Goal: Task Accomplishment & Management: Use online tool/utility

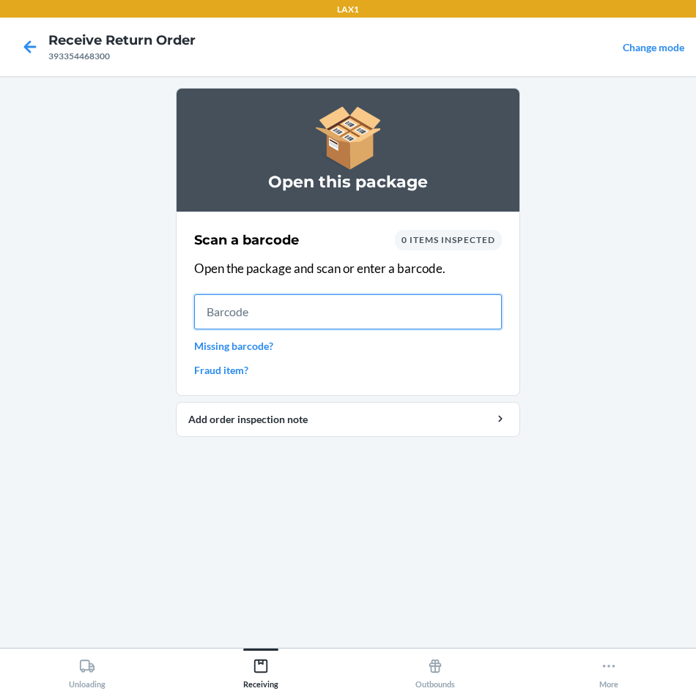
click at [331, 300] on input "text" at bounding box center [348, 311] width 308 height 35
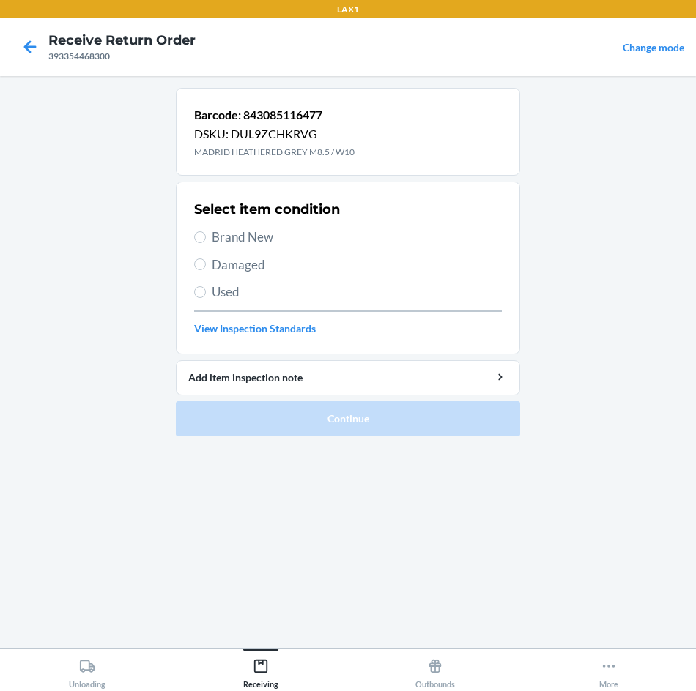
click at [242, 275] on div "Select item condition Brand New Damaged Used View Inspection Standards" at bounding box center [348, 268] width 308 height 145
click at [242, 271] on span "Damaged" at bounding box center [357, 265] width 290 height 19
click at [206, 270] on input "Damaged" at bounding box center [200, 265] width 12 height 12
radio input "true"
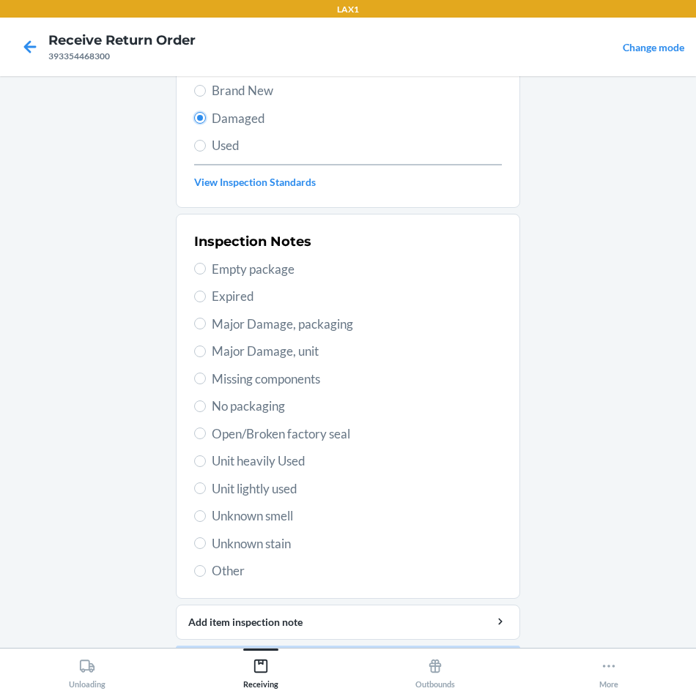
scroll to position [191, 0]
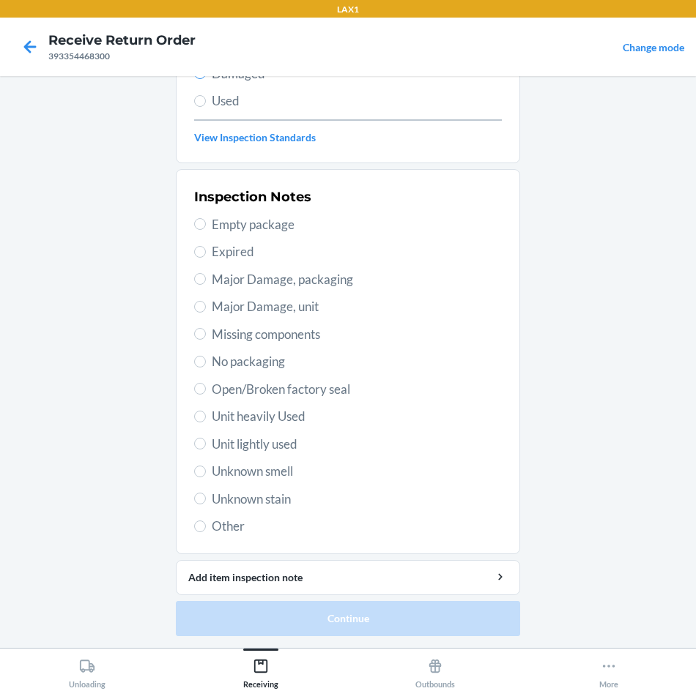
click at [285, 424] on span "Unit heavily Used" at bounding box center [357, 416] width 290 height 19
click at [206, 423] on input "Unit heavily Used" at bounding box center [200, 417] width 12 height 12
radio input "true"
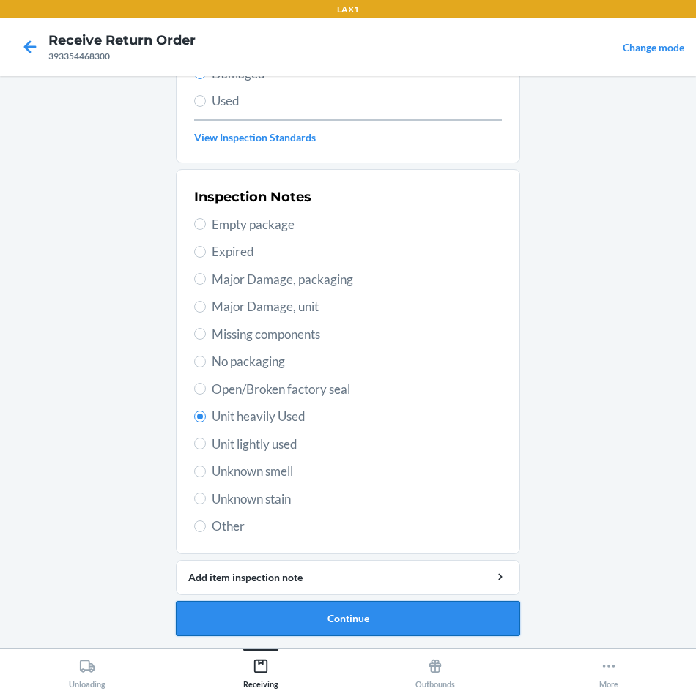
click at [357, 618] on button "Continue" at bounding box center [348, 618] width 344 height 35
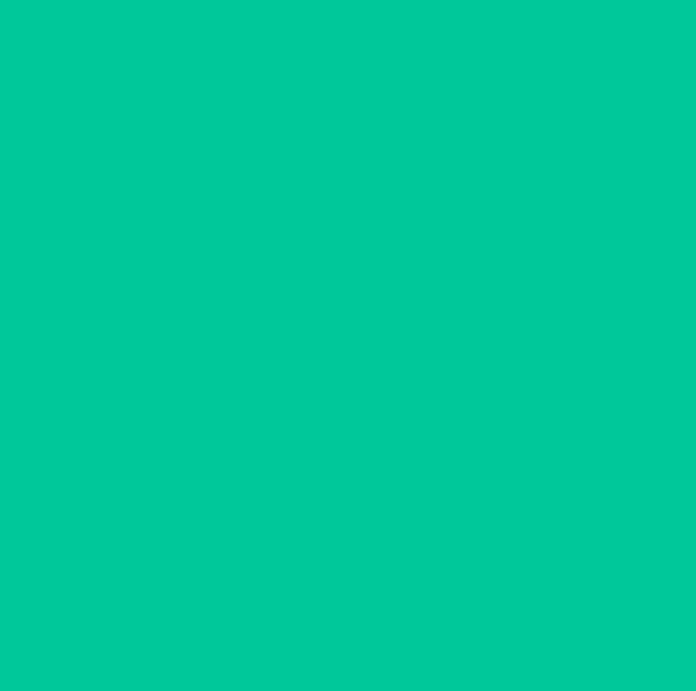
scroll to position [0, 0]
click at [357, 618] on button "Confirm" at bounding box center [348, 632] width 344 height 35
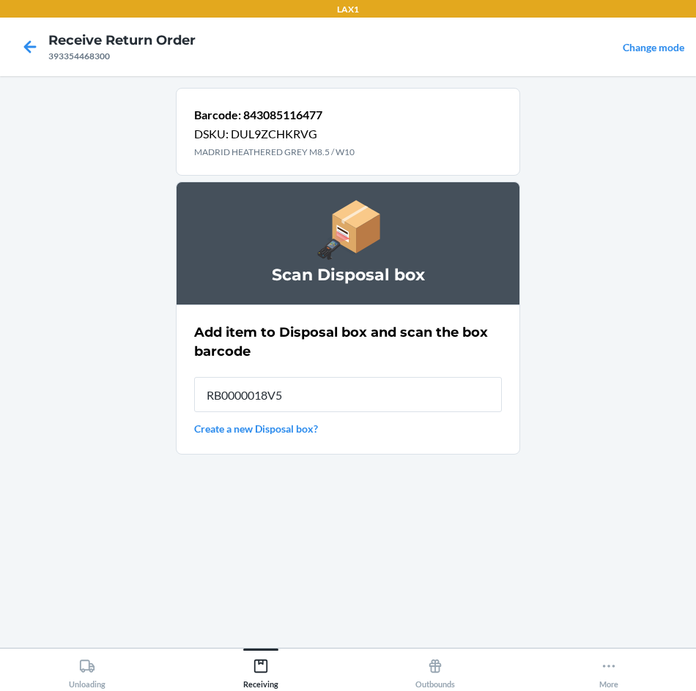
type input "RB0000018V5"
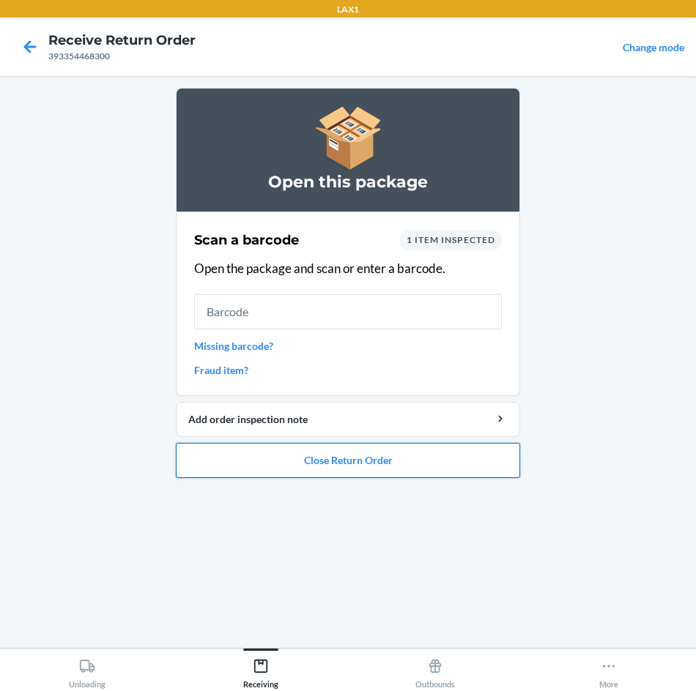
click at [350, 460] on button "Close Return Order" at bounding box center [348, 460] width 344 height 35
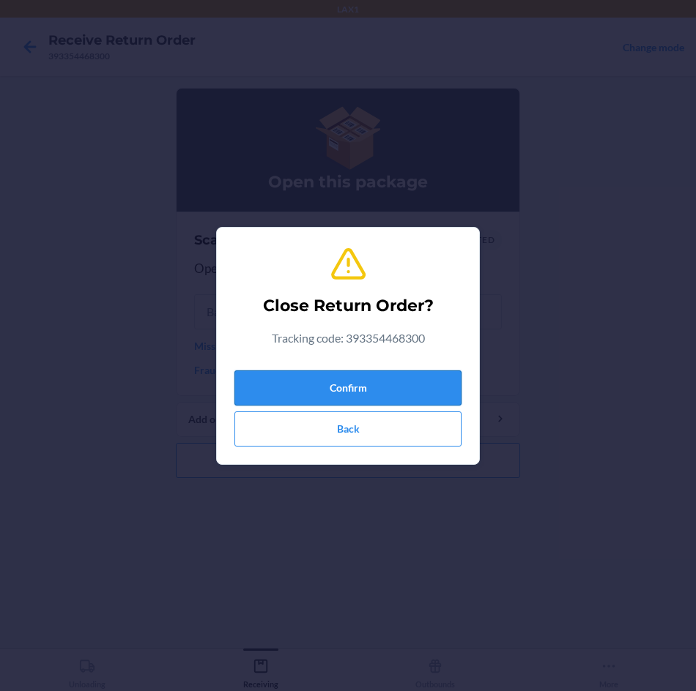
click at [383, 395] on button "Confirm" at bounding box center [347, 388] width 227 height 35
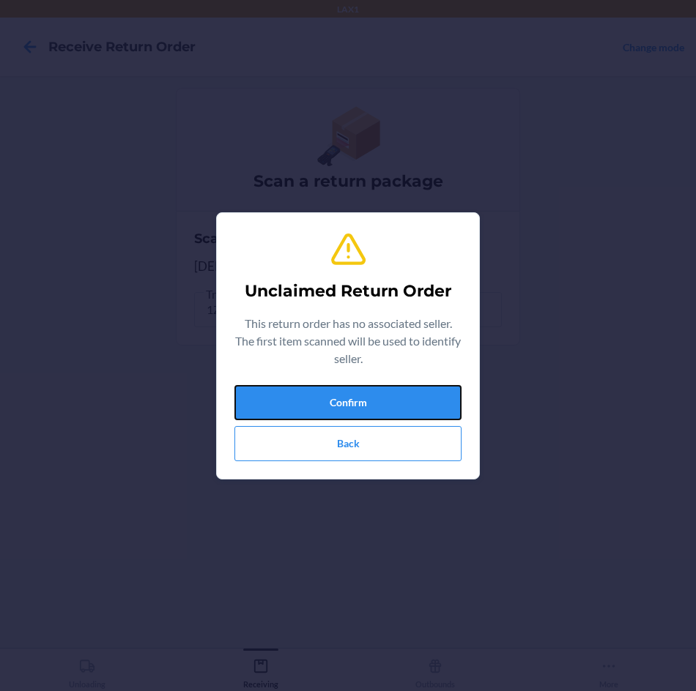
click at [383, 395] on button "Confirm" at bounding box center [347, 402] width 227 height 35
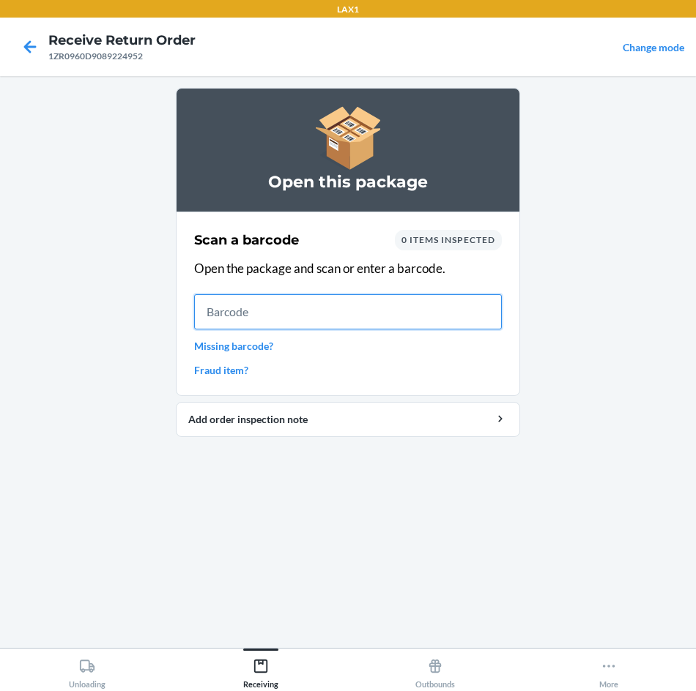
click at [363, 302] on input "text" at bounding box center [348, 311] width 308 height 35
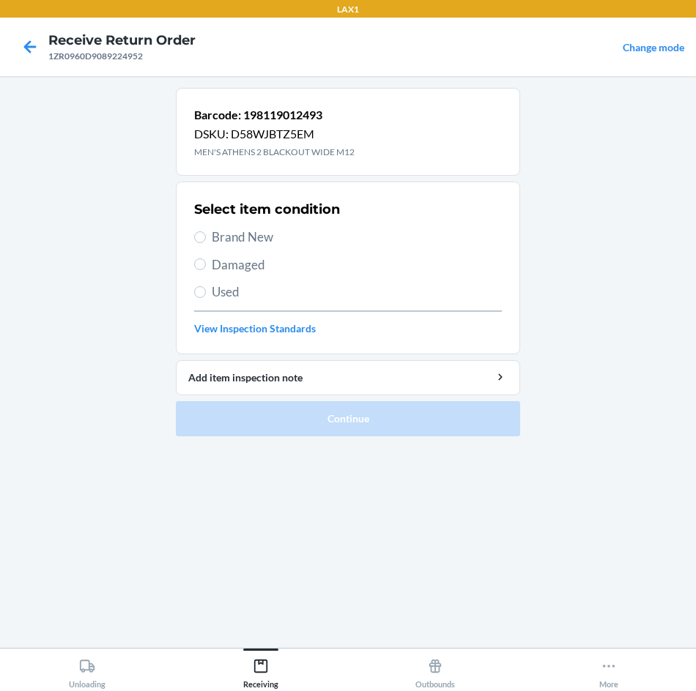
click at [275, 242] on span "Brand New" at bounding box center [357, 237] width 290 height 19
click at [206, 242] on input "Brand New" at bounding box center [200, 237] width 12 height 12
radio input "true"
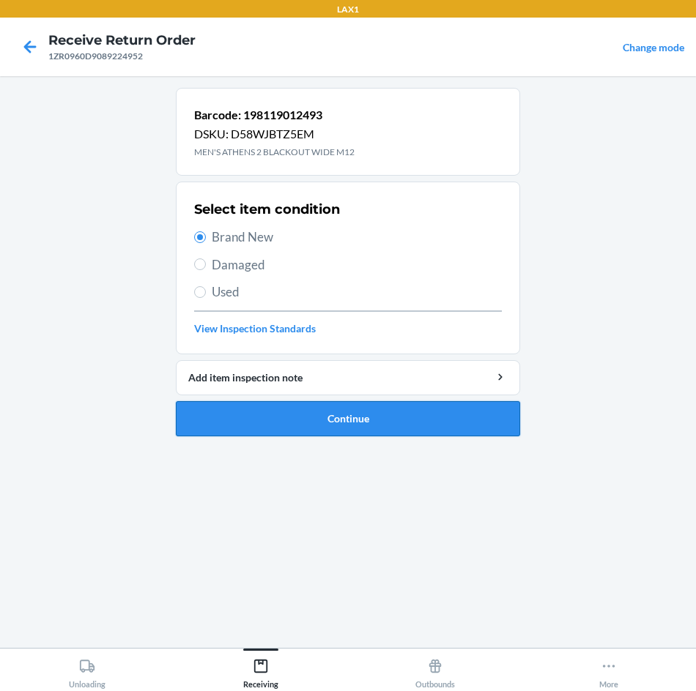
click at [311, 417] on button "Continue" at bounding box center [348, 418] width 344 height 35
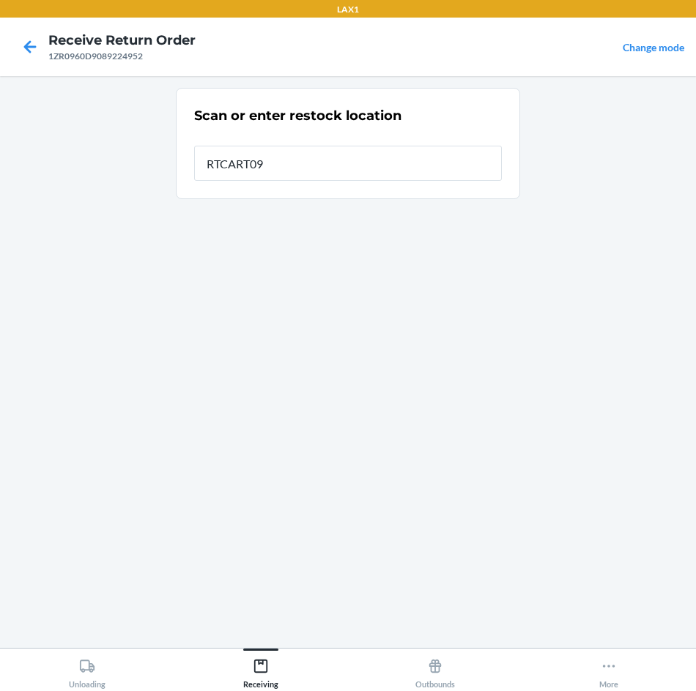
type input "RTCART090"
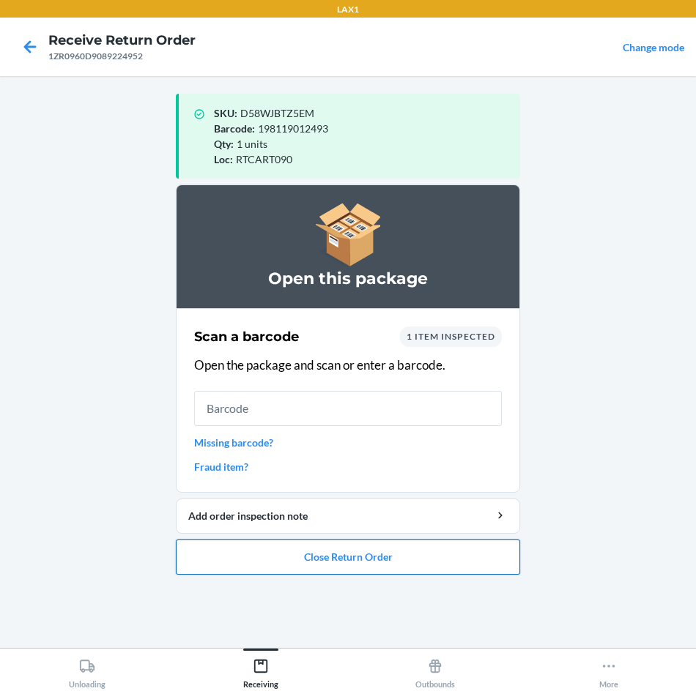
click at [393, 562] on button "Close Return Order" at bounding box center [348, 557] width 344 height 35
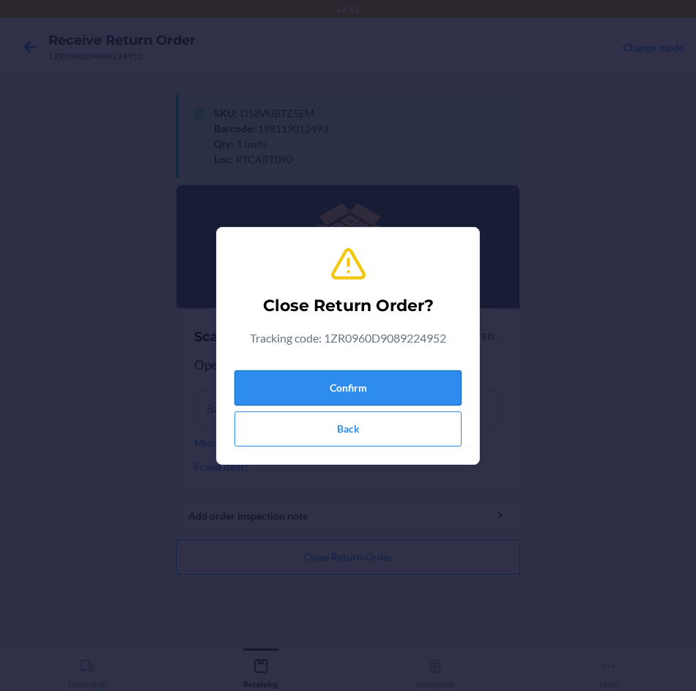
click at [432, 384] on button "Confirm" at bounding box center [347, 388] width 227 height 35
